Goal: Information Seeking & Learning: Learn about a topic

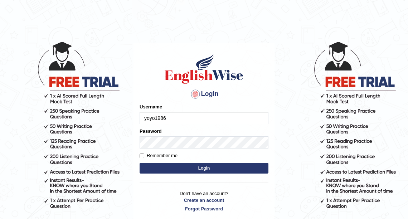
type input "yoyo1986"
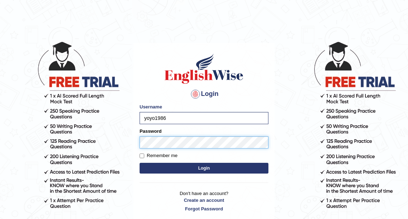
click at [140, 163] on button "Login" at bounding box center [204, 168] width 129 height 11
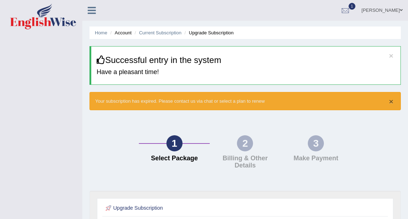
click at [391, 102] on button "×" at bounding box center [391, 102] width 4 height 8
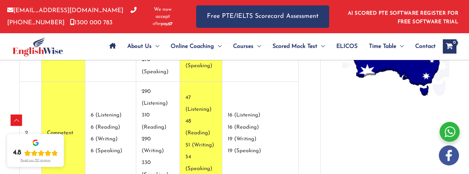
scroll to position [642, 0]
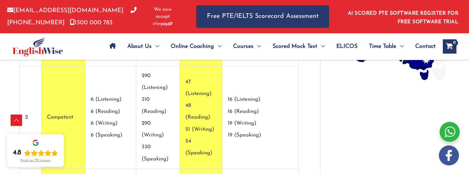
scroll to position [659, 0]
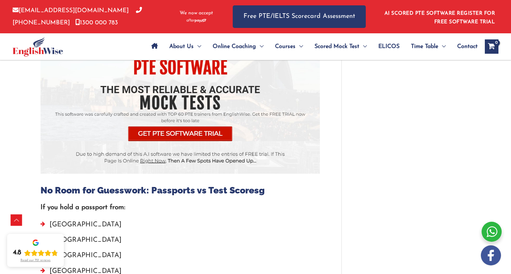
scroll to position [1935, 0]
